Goal: Information Seeking & Learning: Understand process/instructions

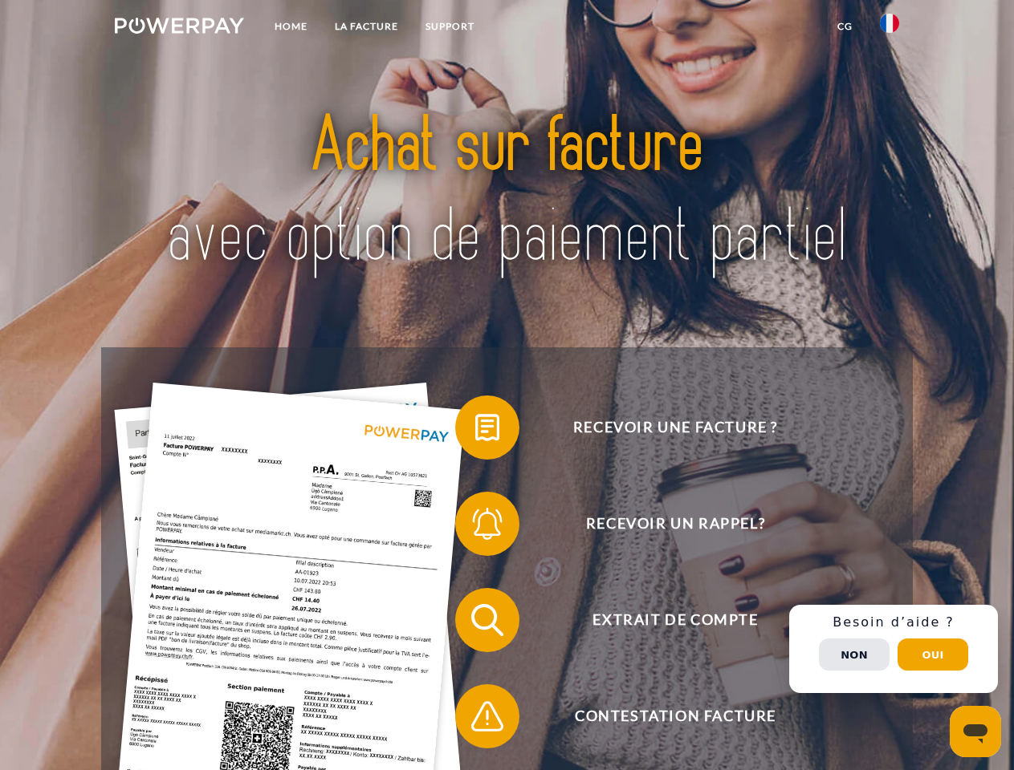
click at [179, 28] on img at bounding box center [179, 26] width 129 height 16
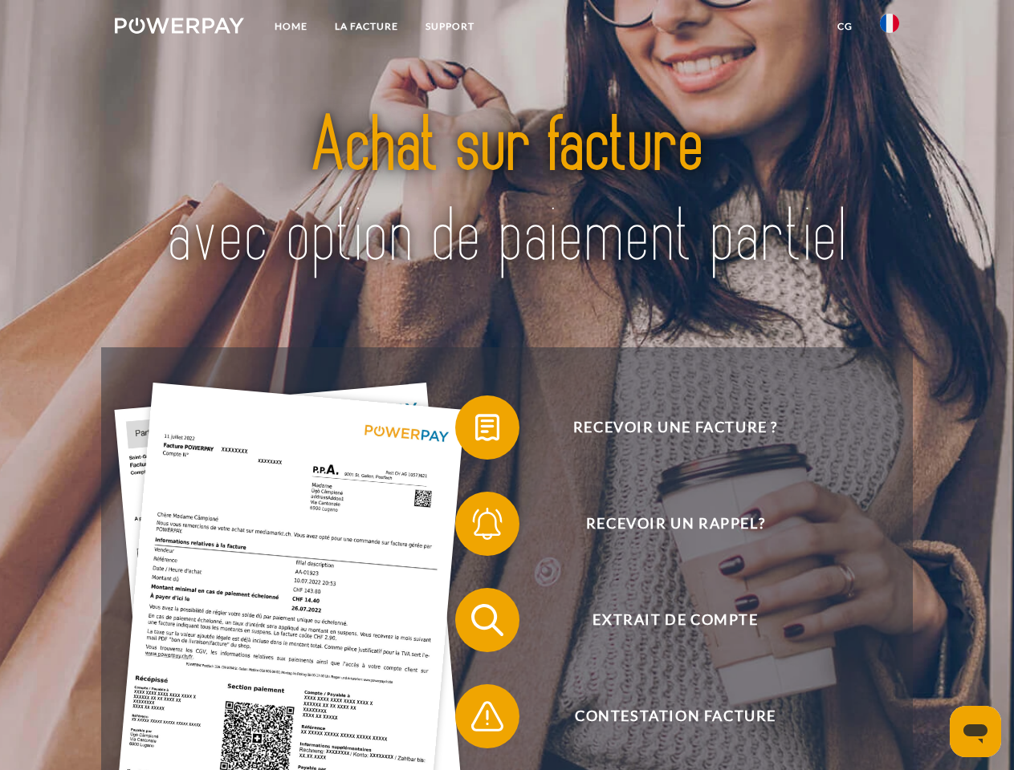
click at [889, 28] on img at bounding box center [889, 23] width 19 height 19
click at [844, 26] on link "CG" at bounding box center [844, 26] width 43 height 29
click at [475, 431] on span at bounding box center [463, 428] width 80 height 80
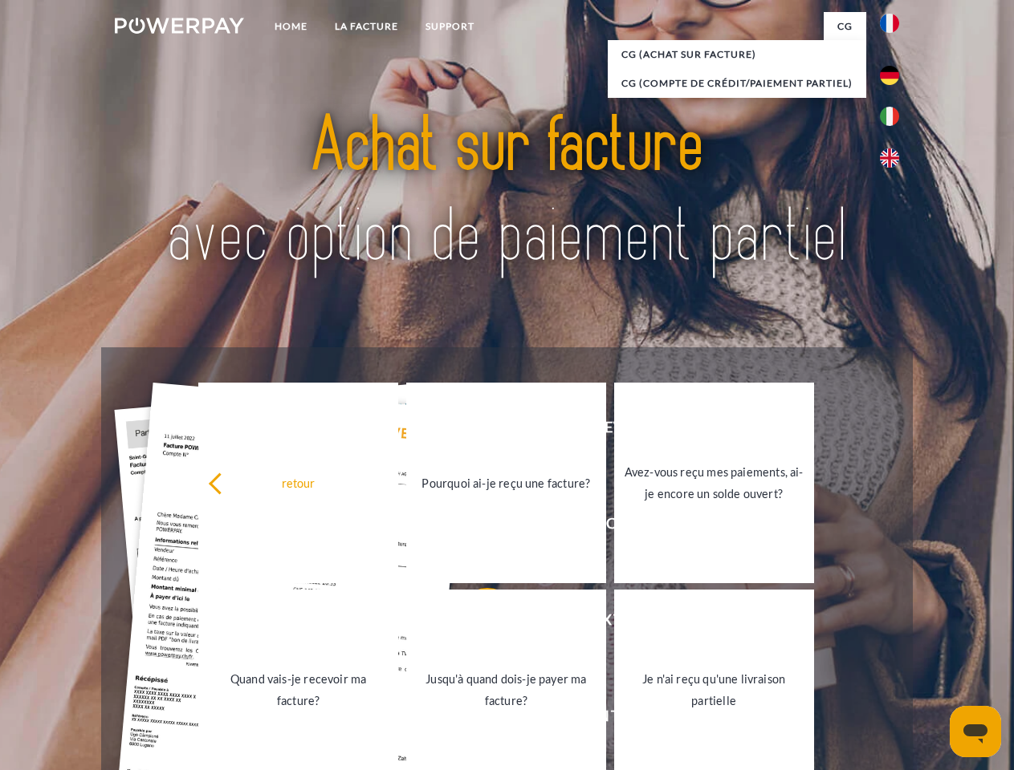
click at [475, 624] on link "Jusqu'à quand dois-je payer ma facture?" at bounding box center [506, 690] width 200 height 201
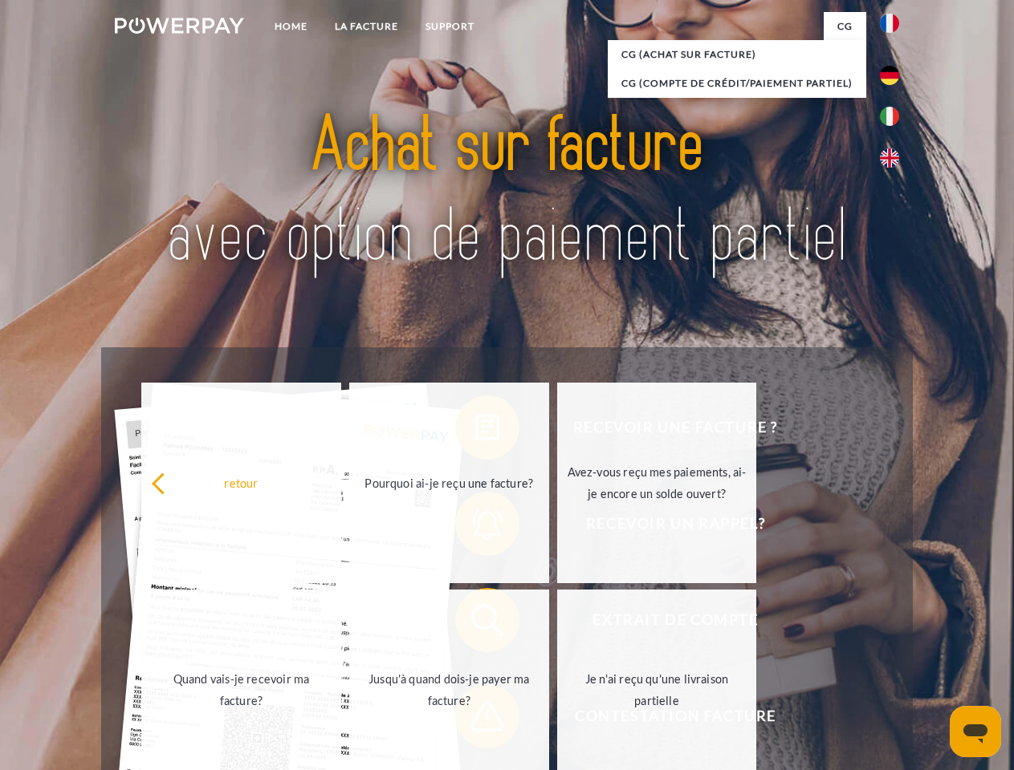
click at [475, 720] on span at bounding box center [463, 716] width 80 height 80
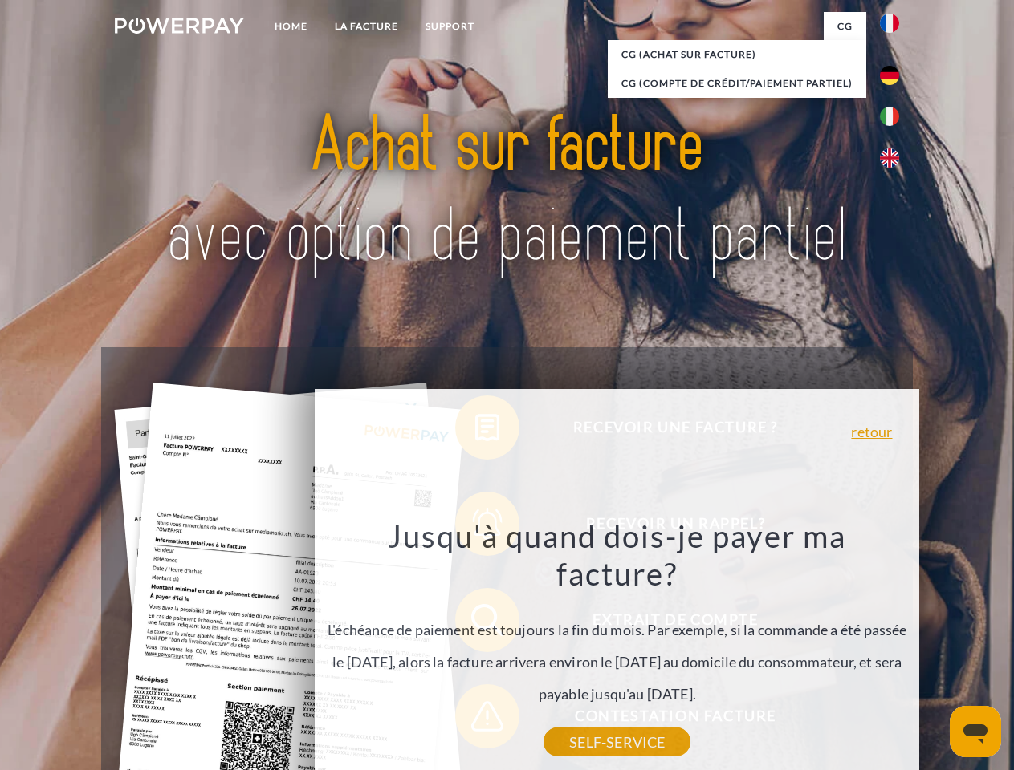
click at [893, 649] on div "Recevoir une facture ? Recevoir un rappel? Extrait de compte retour" at bounding box center [506, 668] width 810 height 642
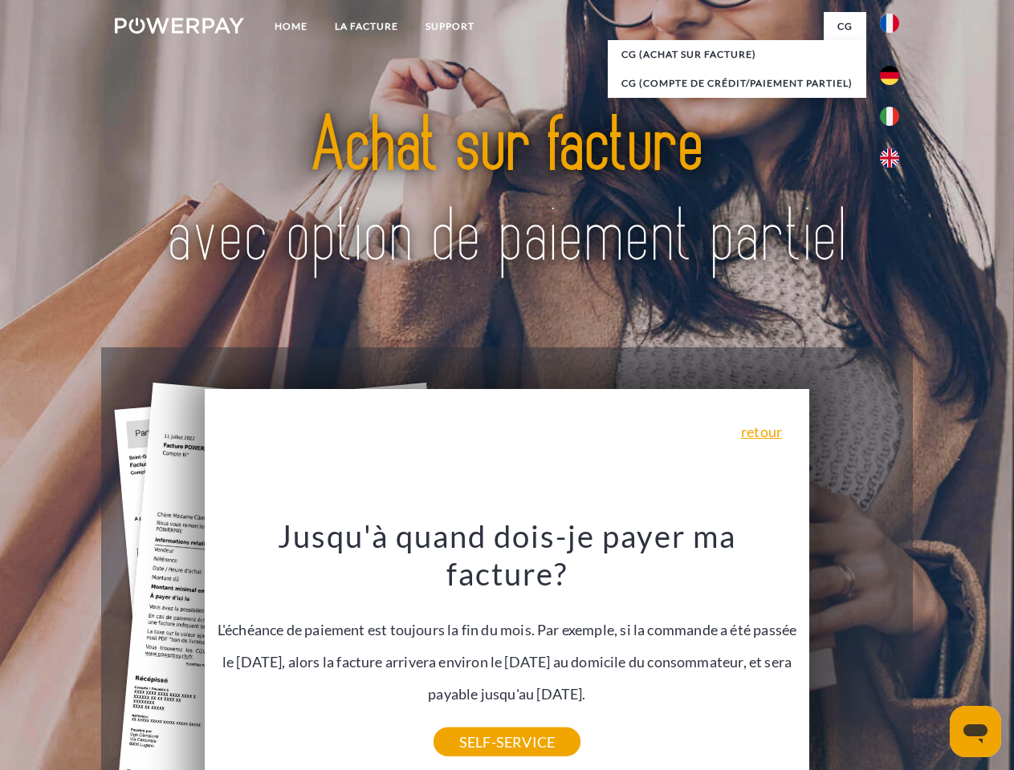
click at [854, 652] on span "Extrait de compte" at bounding box center [674, 620] width 393 height 64
click at [932, 655] on header "Home LA FACTURE Support" at bounding box center [507, 554] width 1014 height 1108
